Goal: Obtain resource: Download file/media

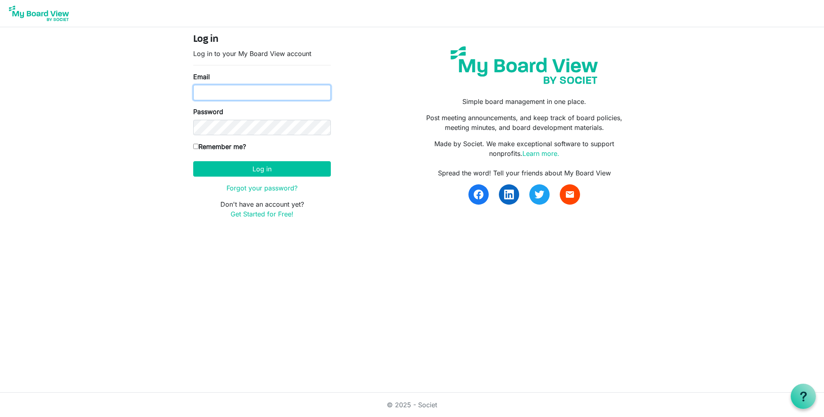
click at [230, 85] on input "Email" at bounding box center [262, 92] width 138 height 15
click at [0, 232] on com-1password-button at bounding box center [0, 232] width 0 height 0
type input "nstubbs@pcdi.org"
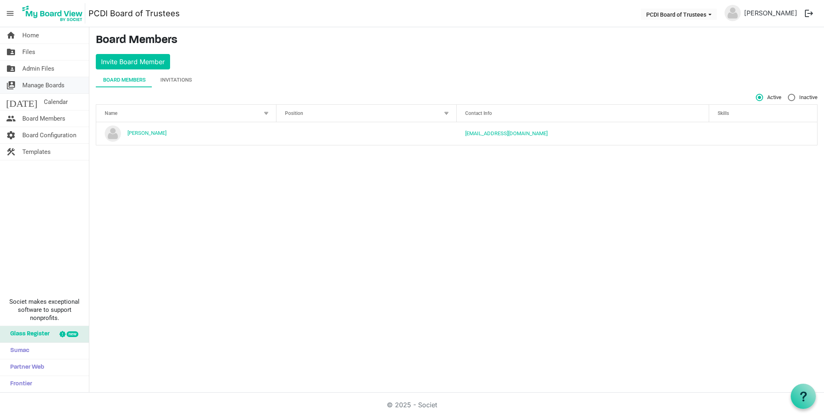
click at [38, 84] on span "Manage Boards" at bounding box center [43, 85] width 42 height 16
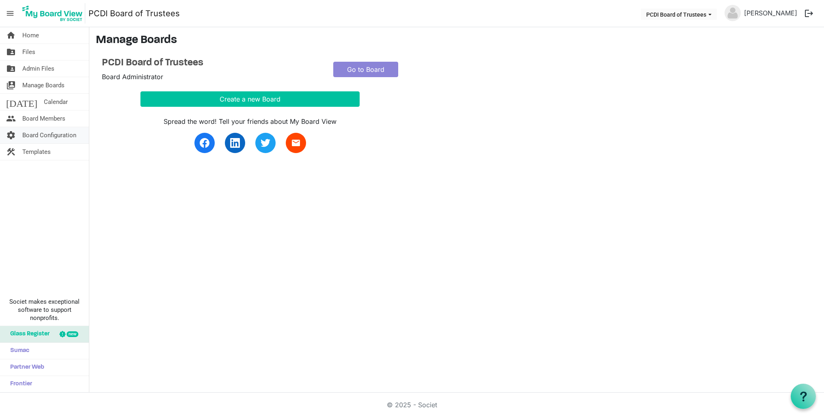
click at [43, 135] on span "Board Configuration" at bounding box center [49, 135] width 54 height 16
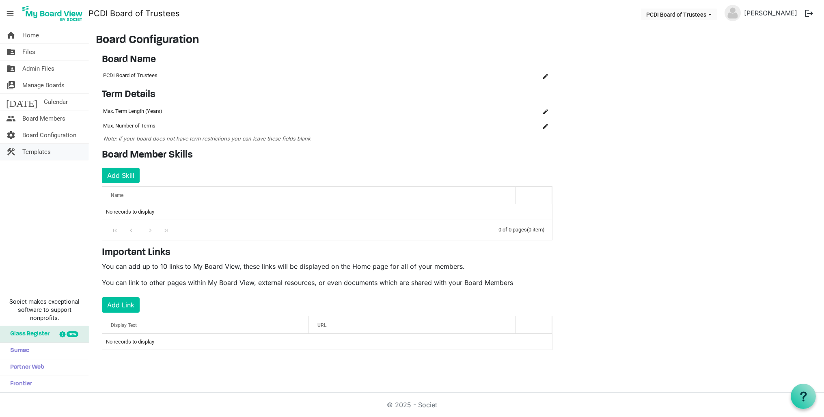
click at [32, 149] on span "Templates" at bounding box center [36, 152] width 28 height 16
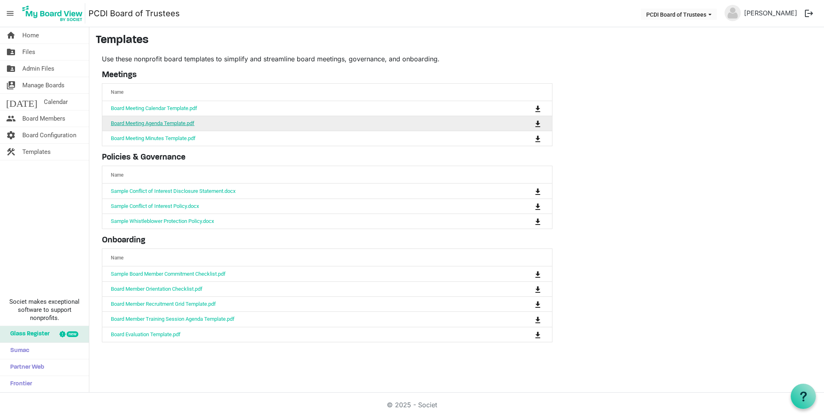
click at [155, 123] on link "Board Meeting Agenda Template.pdf" at bounding box center [153, 123] width 84 height 6
